Goal: Task Accomplishment & Management: Use online tool/utility

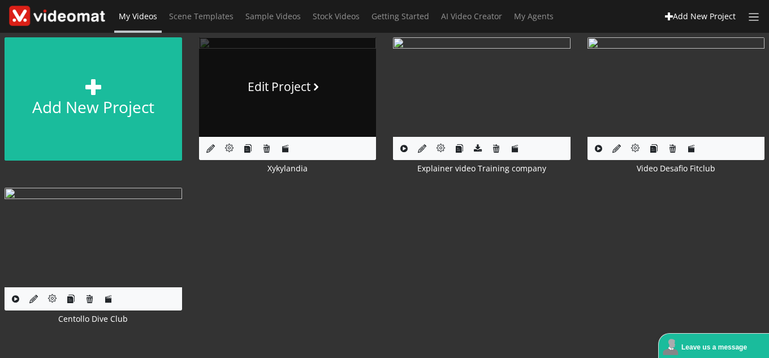
click at [292, 75] on link "Edit Project" at bounding box center [288, 87] width 178 height 100
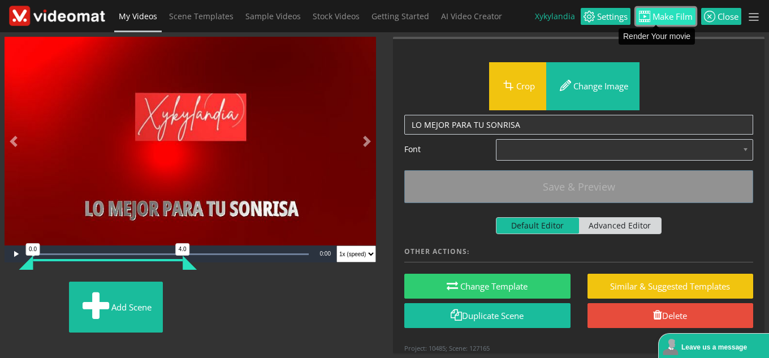
click at [667, 15] on span "Make Film" at bounding box center [671, 16] width 42 height 8
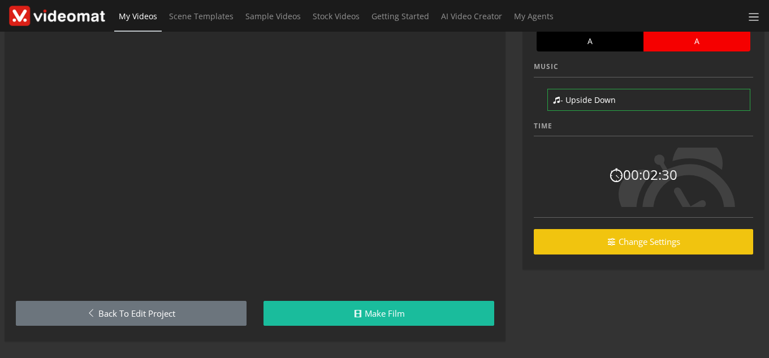
scroll to position [76, 0]
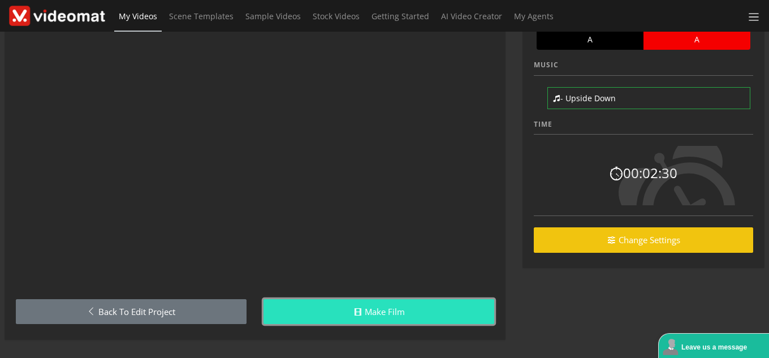
click at [368, 304] on link "Make Film" at bounding box center [379, 311] width 231 height 25
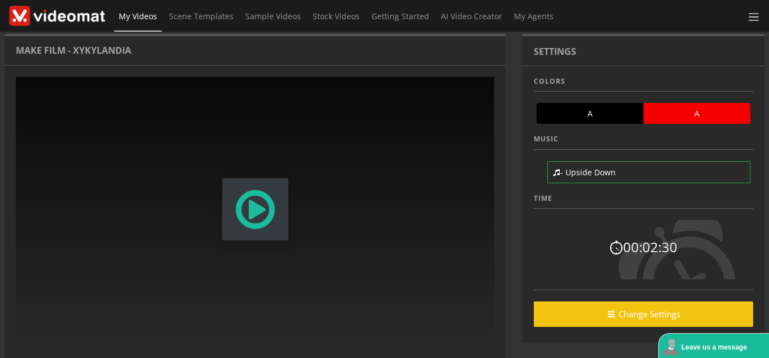
scroll to position [0, 0]
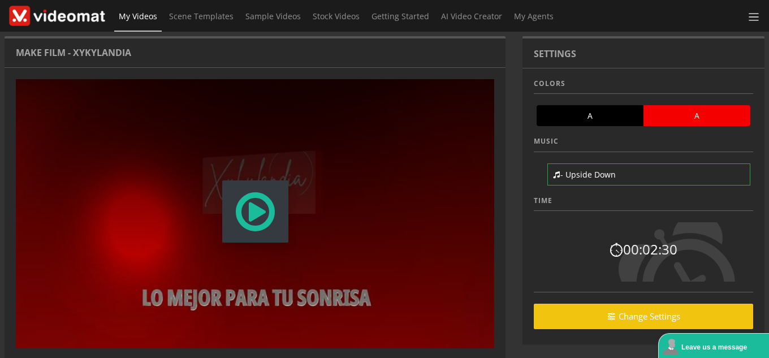
click at [243, 219] on span "Modal Window" at bounding box center [256, 212] width 44 height 50
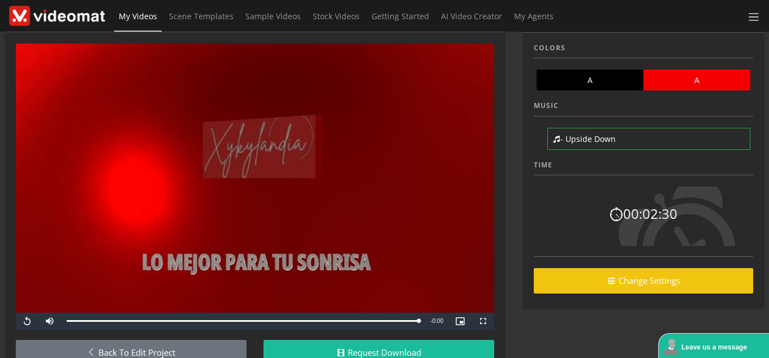
scroll to position [76, 0]
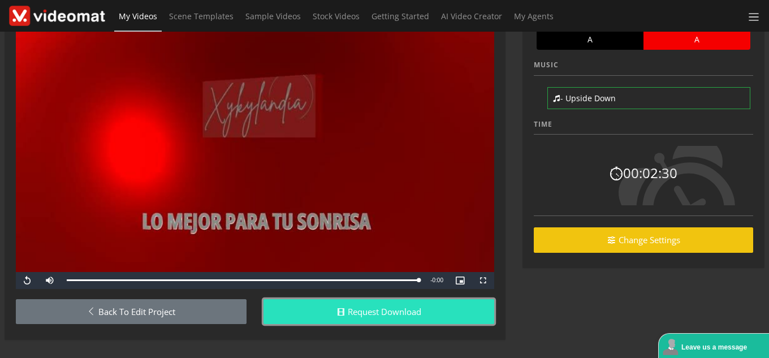
click at [389, 309] on button "Request Download" at bounding box center [379, 311] width 231 height 25
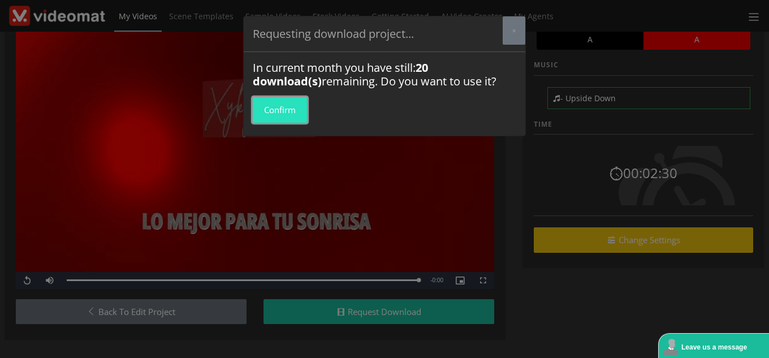
click at [281, 109] on button "Confirm" at bounding box center [280, 109] width 54 height 25
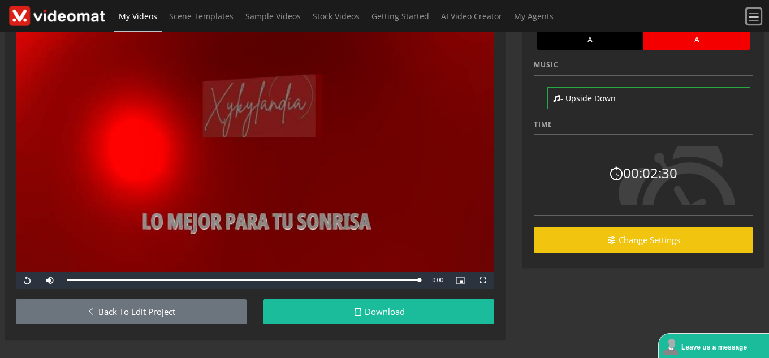
click at [757, 10] on button at bounding box center [754, 16] width 14 height 15
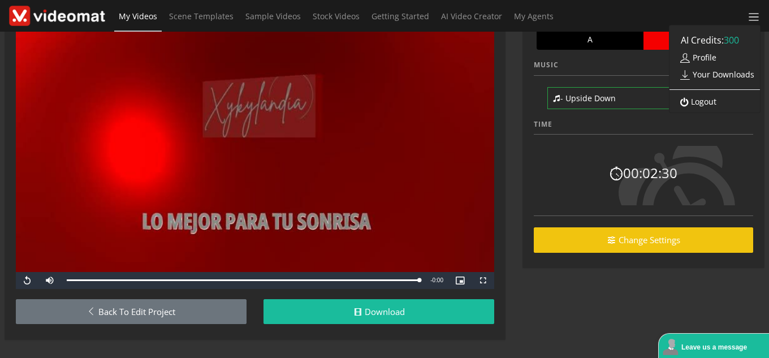
click at [716, 97] on link "Logout" at bounding box center [696, 102] width 53 height 20
